Goal: Navigation & Orientation: Find specific page/section

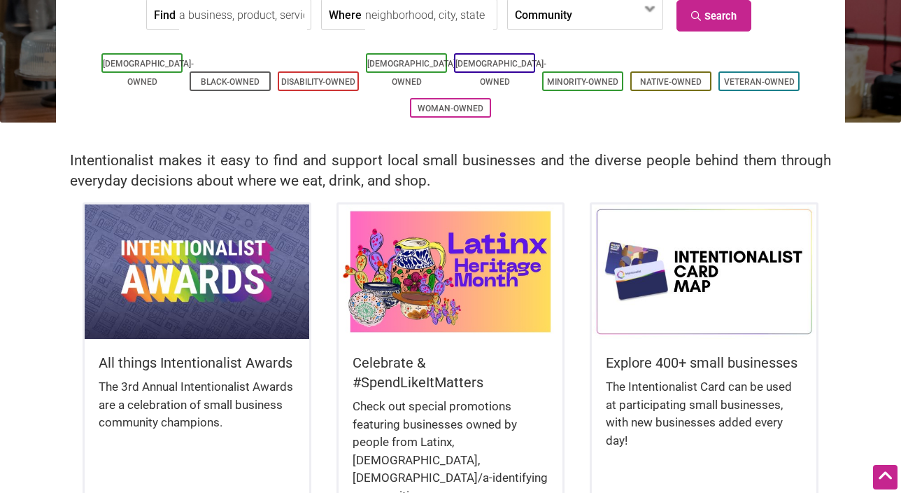
scroll to position [242, 0]
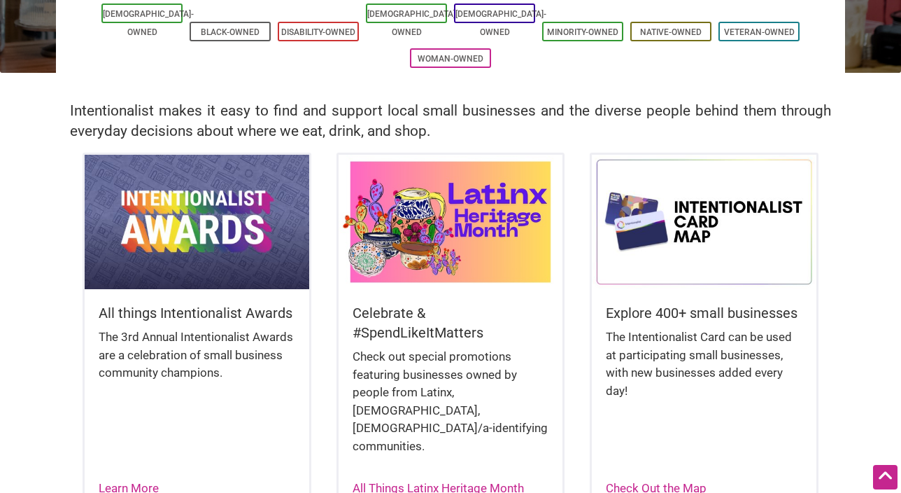
click at [449, 232] on img at bounding box center [451, 222] width 224 height 134
click at [414, 481] on link "All Things Latinx Heritage Month" at bounding box center [438, 488] width 171 height 14
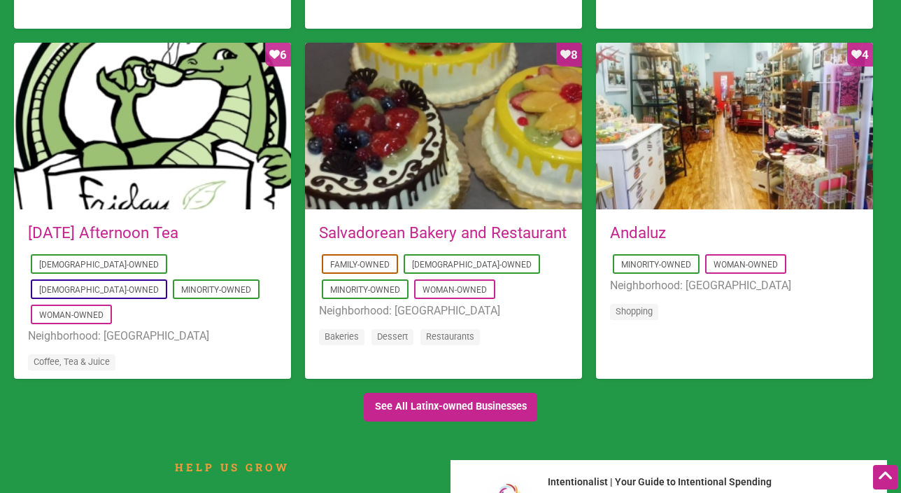
scroll to position [1325, 0]
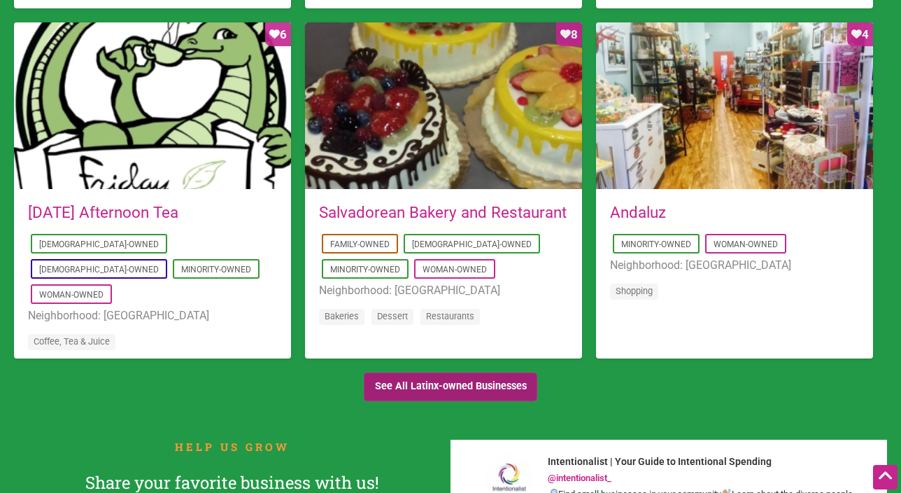
click at [402, 390] on link "See All Latinx-owned Businesses" at bounding box center [451, 386] width 174 height 29
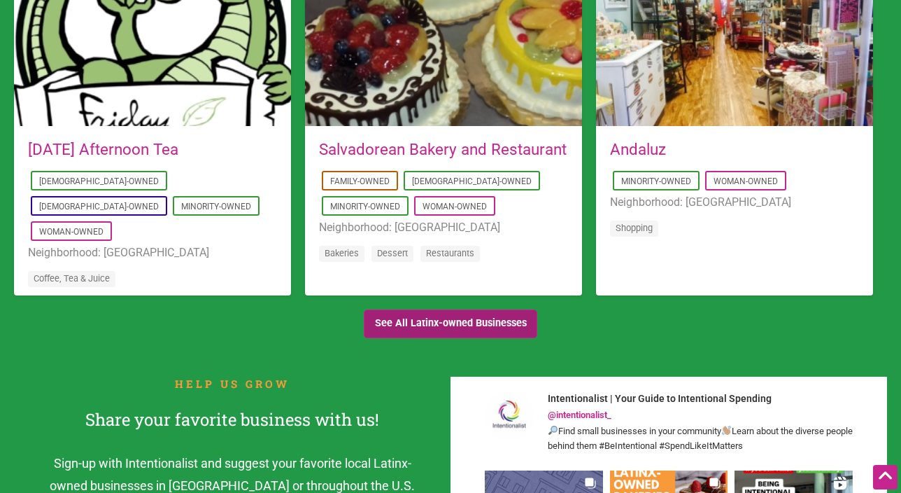
scroll to position [1429, 0]
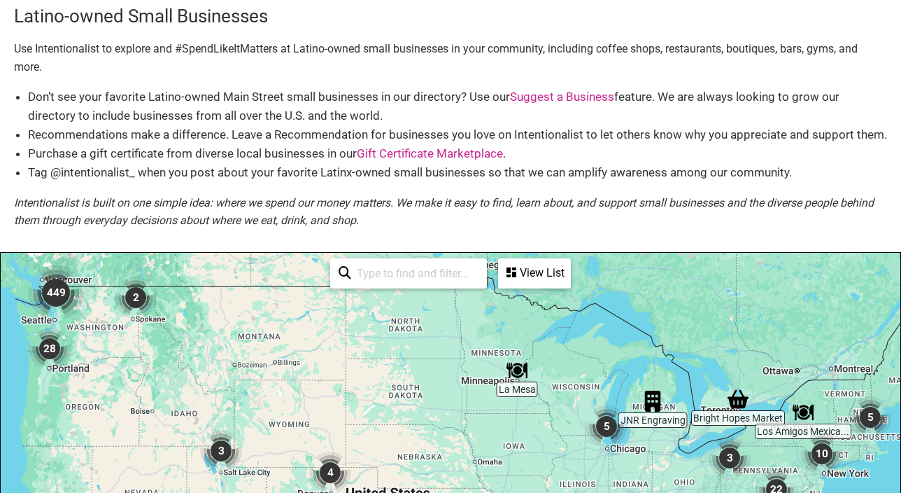
scroll to position [52, 0]
